Goal: Book appointment/travel/reservation

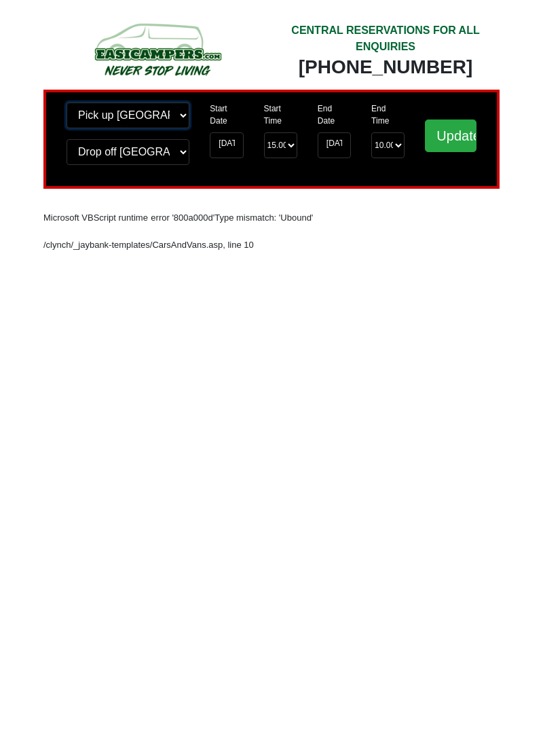
click at [162, 117] on select "Change pick up location? Pick up [GEOGRAPHIC_DATA] [GEOGRAPHIC_DATA] [GEOGRAPHI…" at bounding box center [128, 116] width 123 height 26
select select "LPL"
click at [67, 103] on select "Change pick up location? Pick up [GEOGRAPHIC_DATA] [GEOGRAPHIC_DATA] [GEOGRAPHI…" at bounding box center [128, 116] width 123 height 26
click at [147, 153] on select "Change drop off location? Drop off Edinburgh Birmingham Airport Blackburn Lanca…" at bounding box center [128, 152] width 123 height 26
select select "LPL"
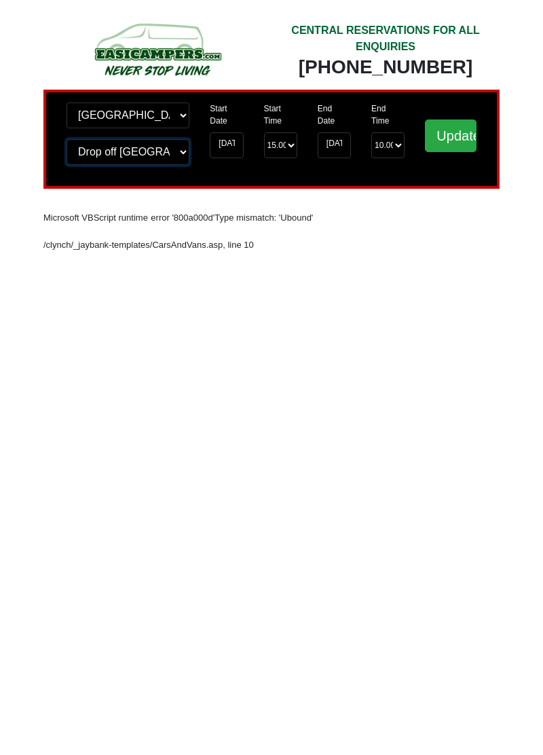
click at [67, 139] on select "Change drop off location? Drop off Edinburgh Birmingham Airport Blackburn Lanca…" at bounding box center [128, 152] width 123 height 26
click at [453, 131] on input "Update" at bounding box center [451, 136] width 52 height 33
click at [444, 143] on input "Update" at bounding box center [451, 136] width 52 height 33
select select "LPL"
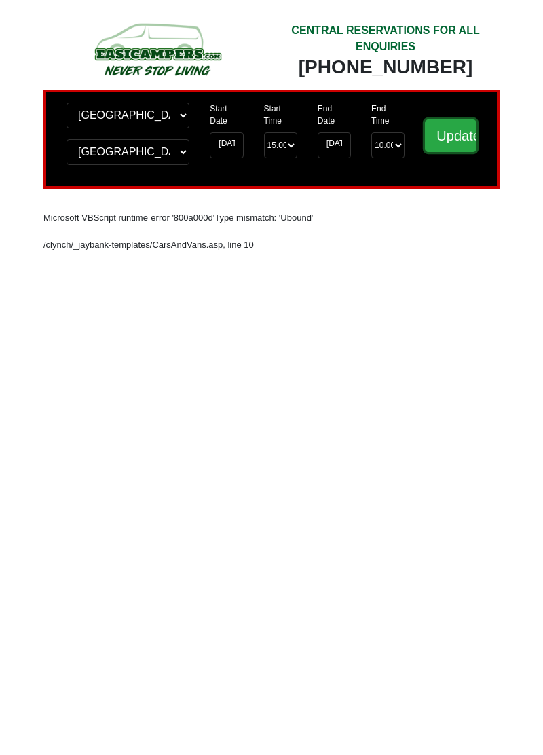
click at [454, 137] on input "Update" at bounding box center [451, 136] width 52 height 33
